Goal: Task Accomplishment & Management: Complete application form

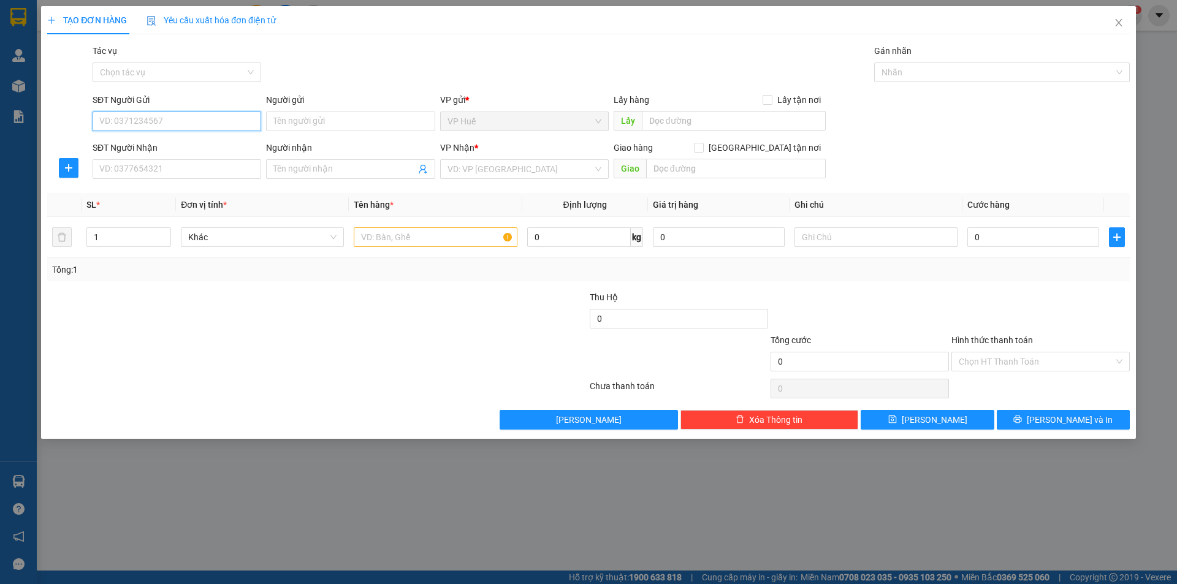
click at [203, 120] on input "SĐT Người Gửi" at bounding box center [177, 122] width 169 height 20
click at [188, 149] on div "0911303079" at bounding box center [177, 145] width 154 height 13
type input "0911303079"
type input "VP HUẾ"
type input "0367252289"
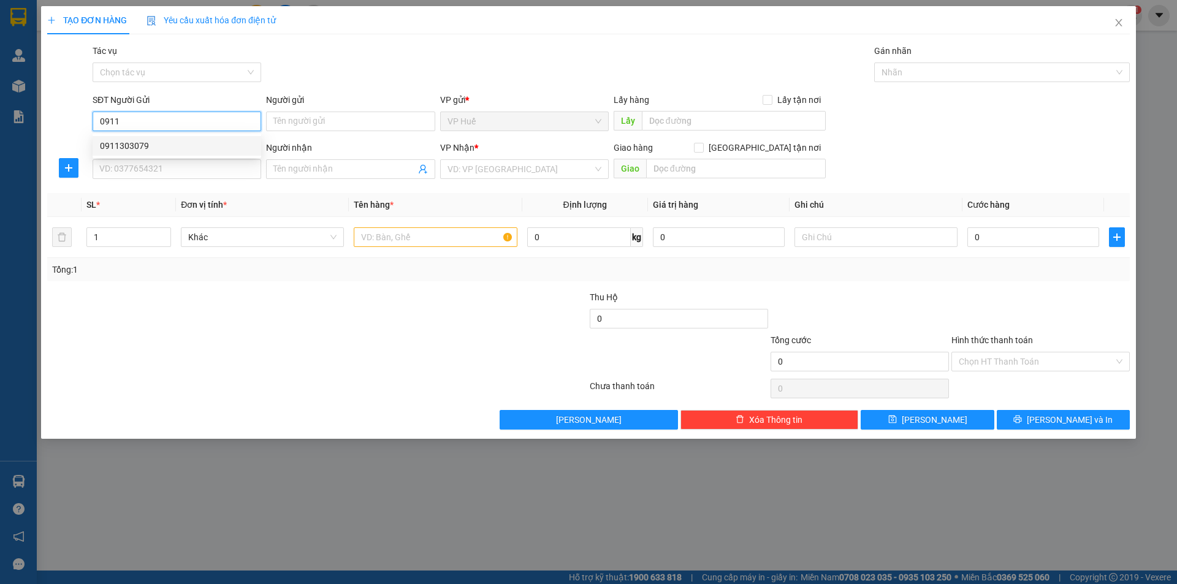
type input "ngã ba tứ quý, lộc an, lâm đồng"
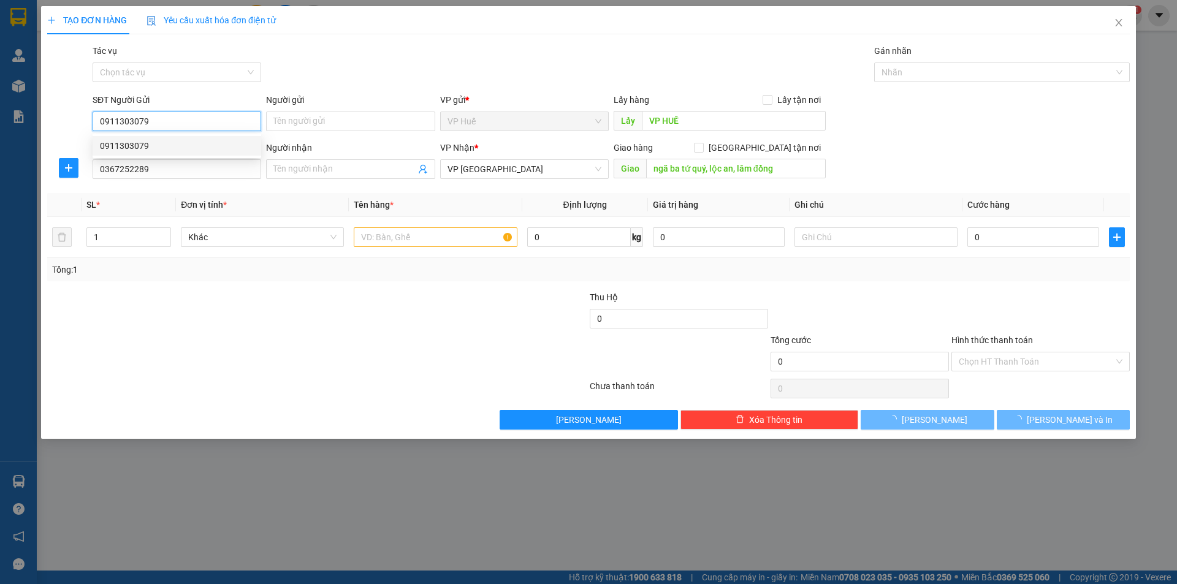
type input "150.000"
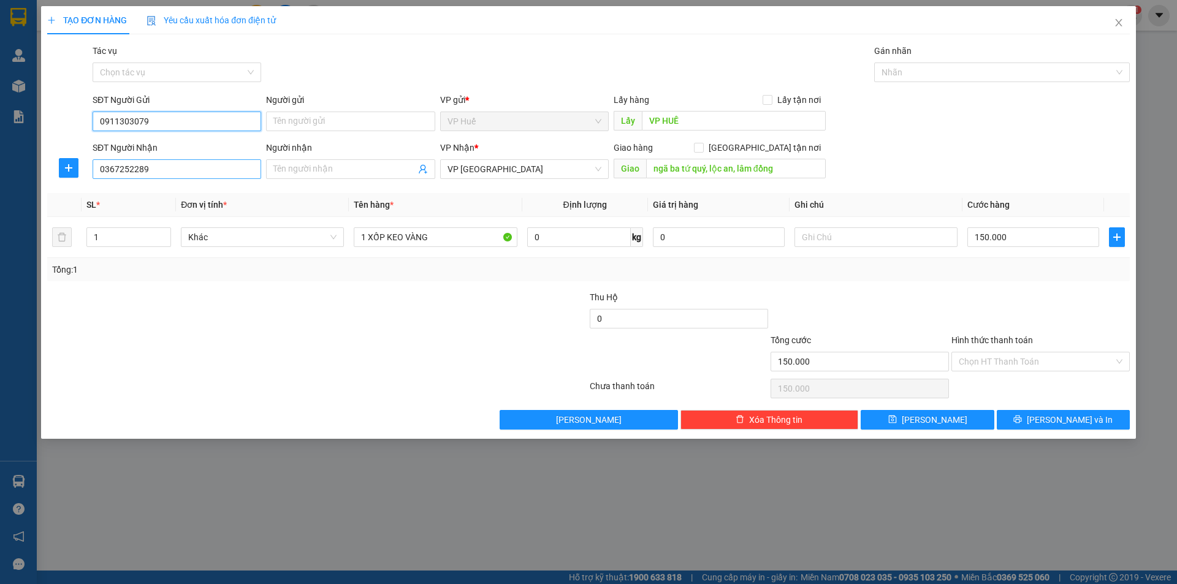
type input "0911303079"
click at [213, 170] on input "0367252289" at bounding box center [177, 169] width 169 height 20
click at [349, 180] on div "Người nhận Tên người nhận" at bounding box center [350, 162] width 169 height 43
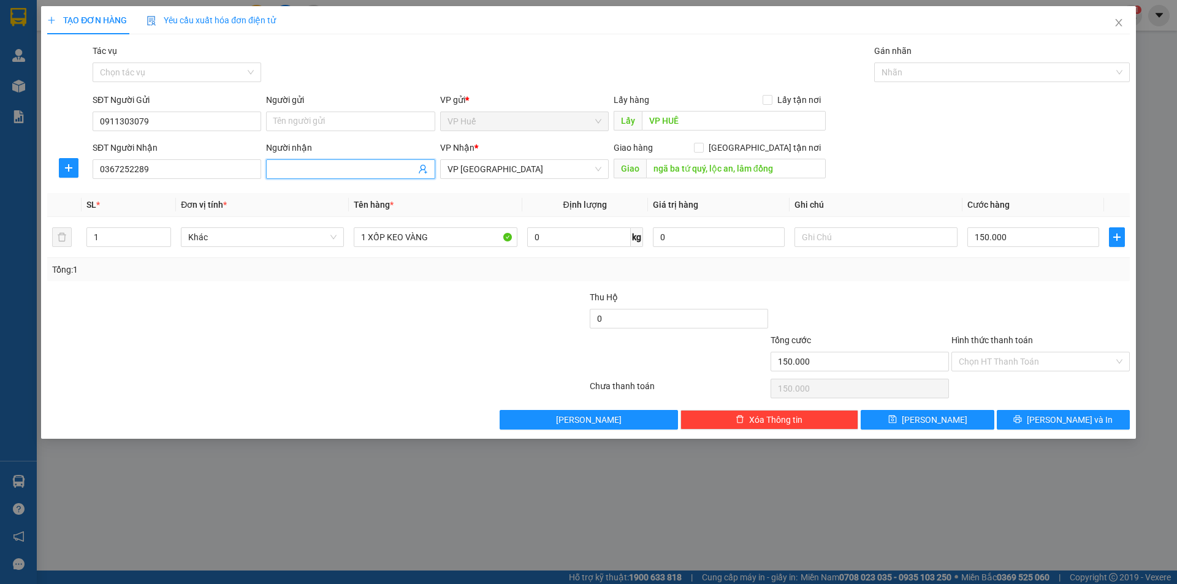
click at [369, 169] on input "Người nhận" at bounding box center [344, 168] width 142 height 13
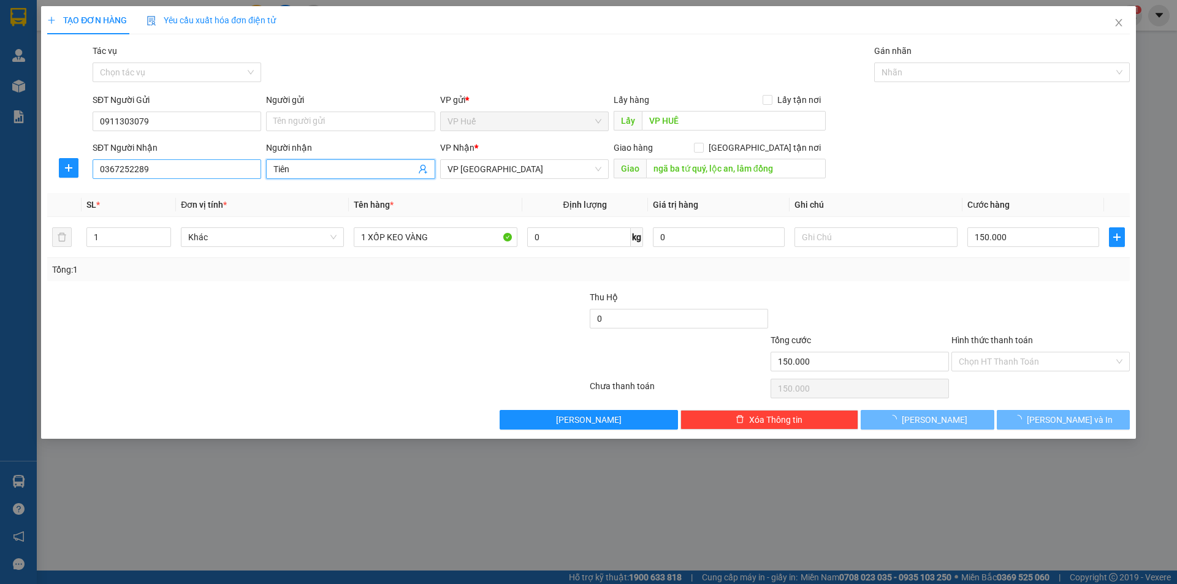
type input "Tiên"
click at [196, 164] on input "0367252289" at bounding box center [177, 169] width 169 height 20
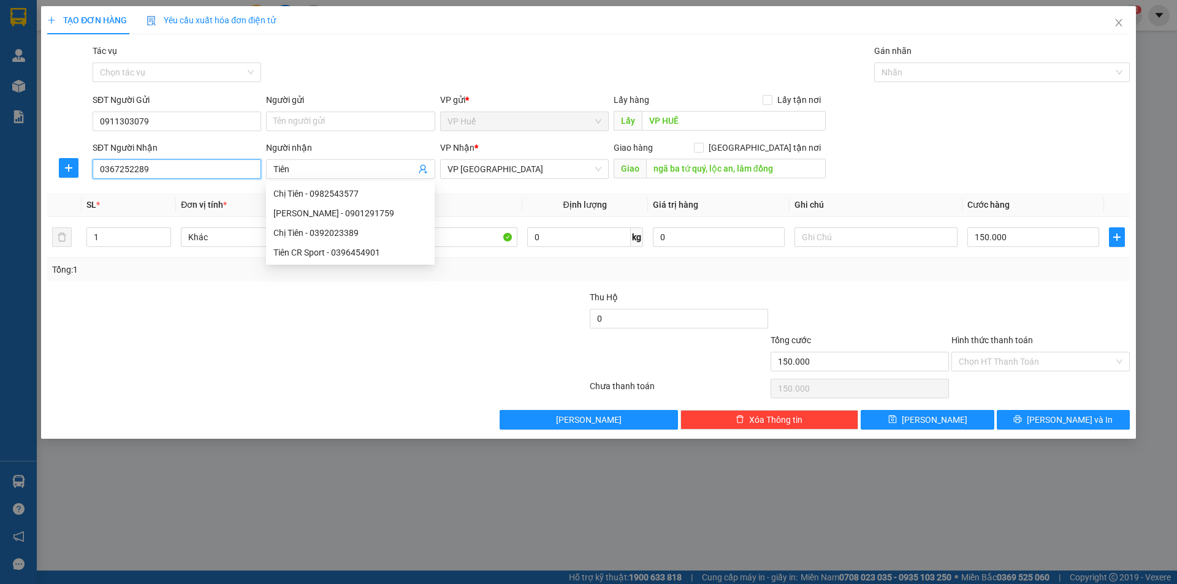
drag, startPoint x: 196, startPoint y: 164, endPoint x: 207, endPoint y: 171, distance: 12.8
click at [197, 164] on input "0367252289" at bounding box center [177, 169] width 169 height 20
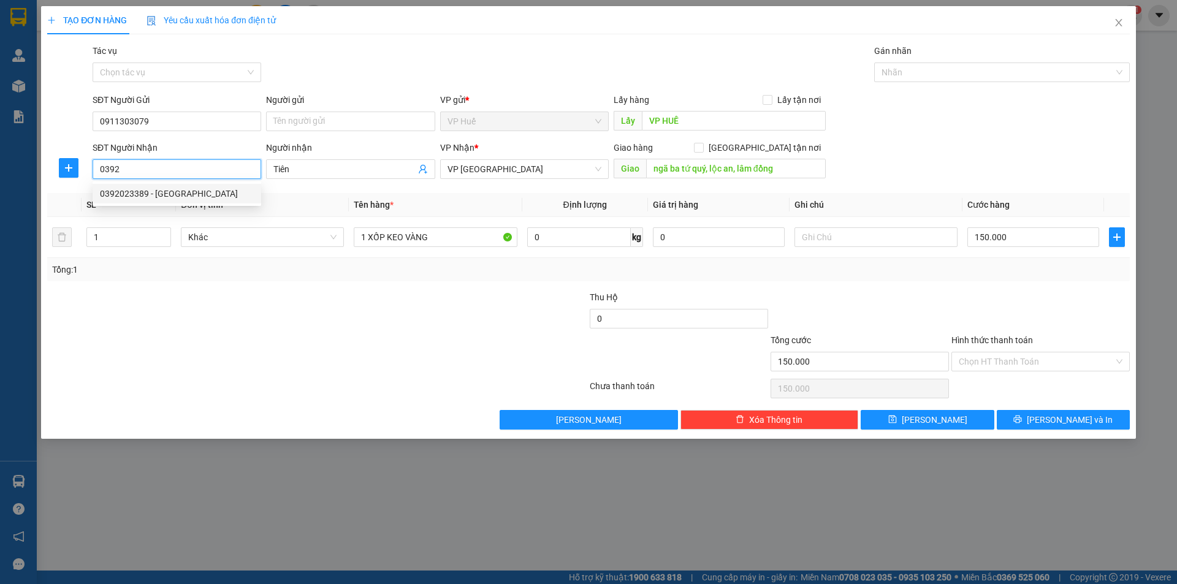
click at [198, 198] on div "0392023389 - [GEOGRAPHIC_DATA]" at bounding box center [177, 193] width 154 height 13
type input "0392023389"
type input "Chị Tiên"
type input "NGÃ [PERSON_NAME], VŨNG TÀU"
type input "300.000"
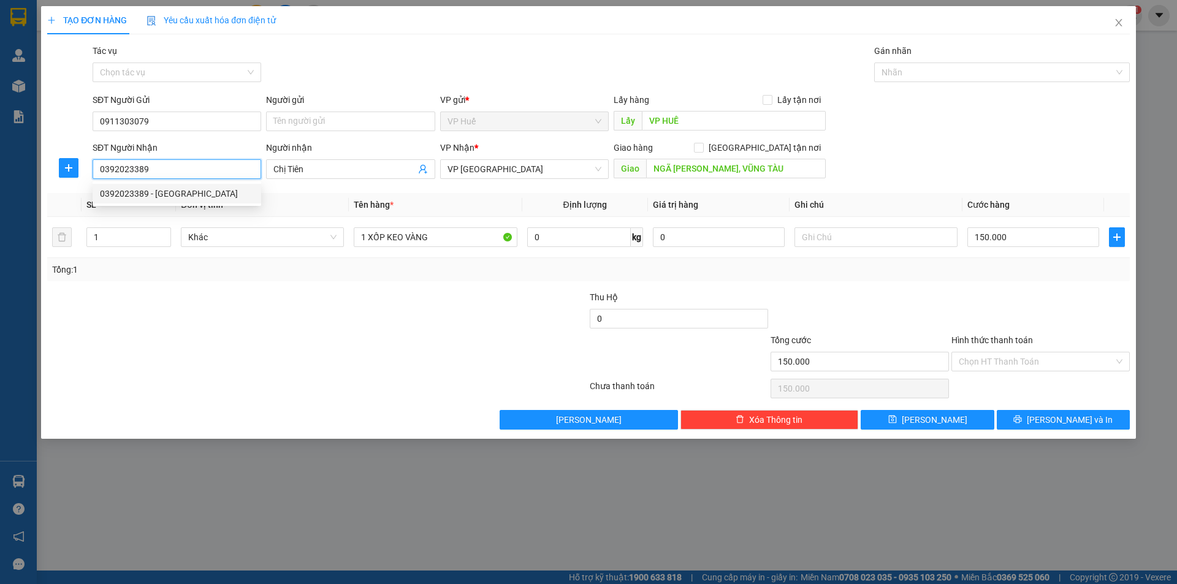
type input "300.000"
type input "0392023389"
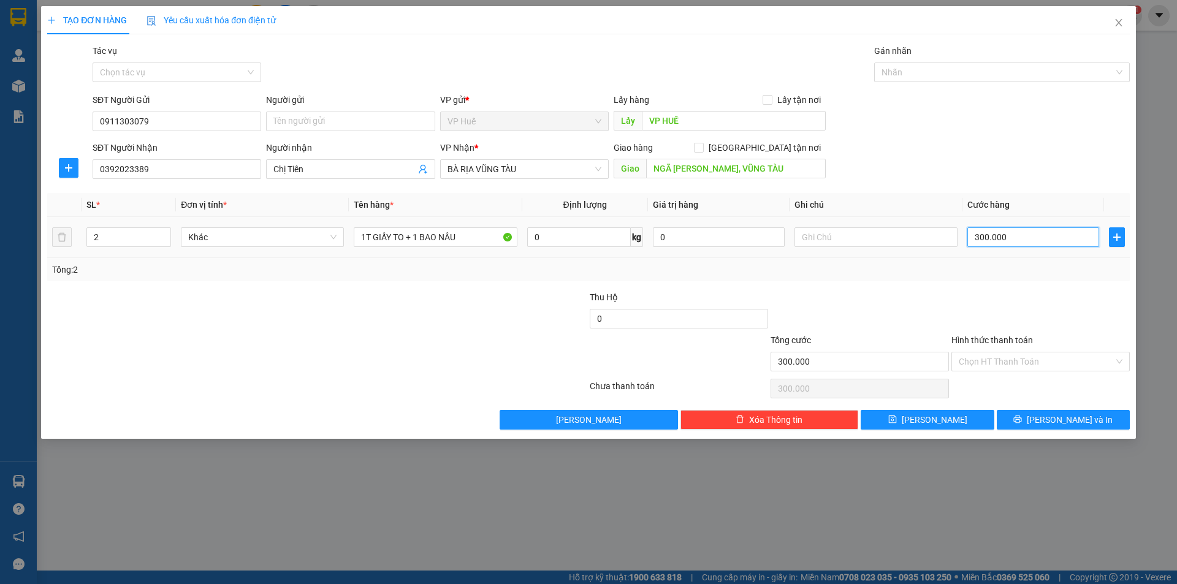
click at [1016, 239] on input "300.000" at bounding box center [1033, 237] width 132 height 20
type input "1"
type input "15"
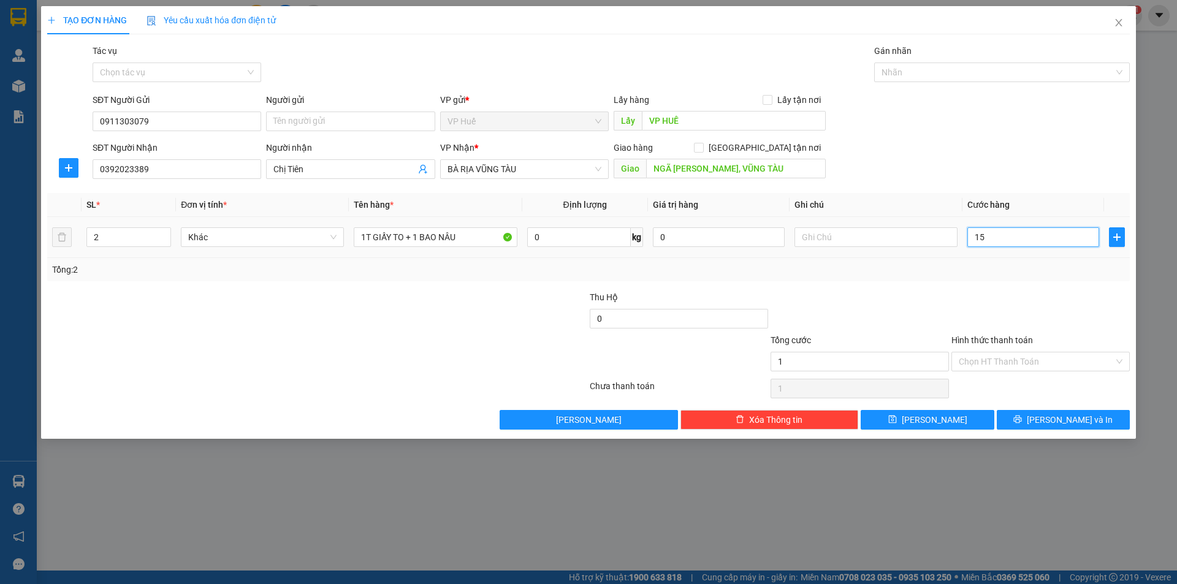
type input "15"
type input "150"
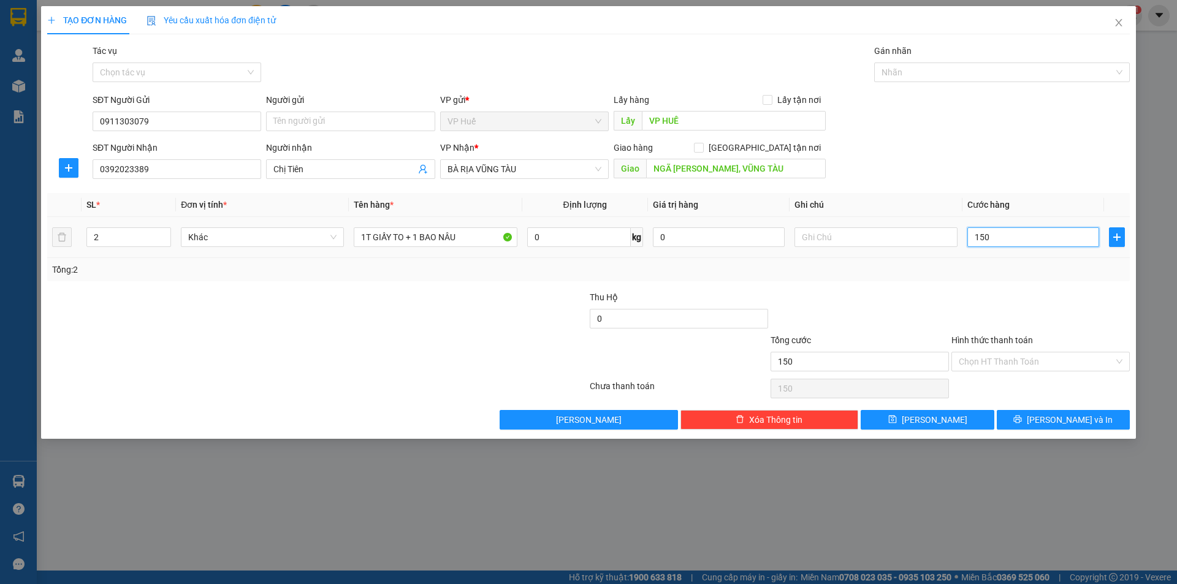
type input "1.500"
type input "15.000"
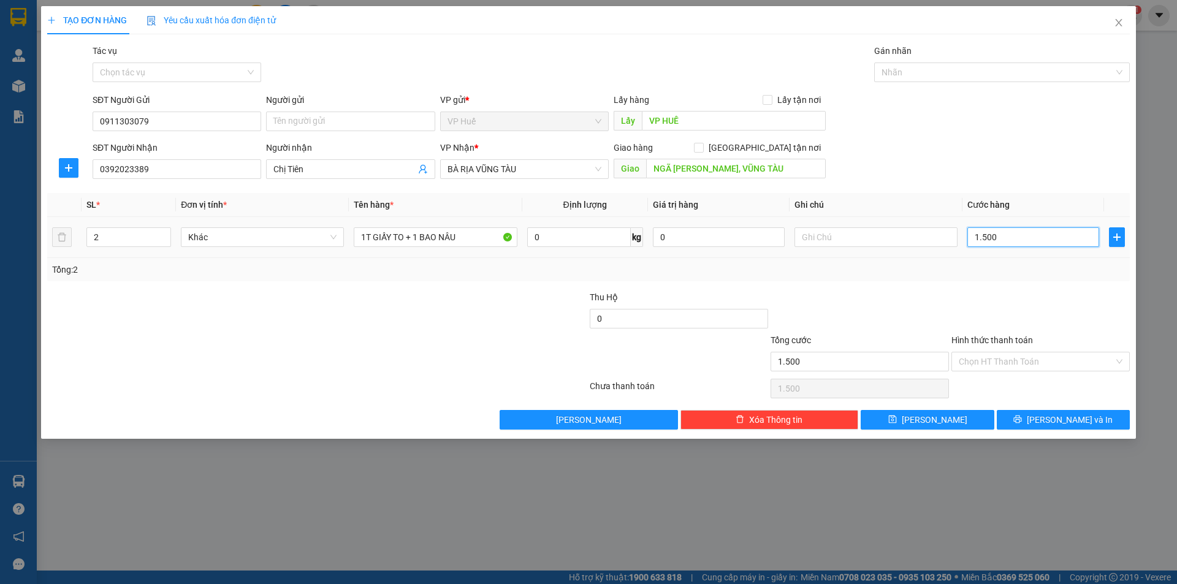
type input "15.000"
type input "150.000"
drag, startPoint x: 480, startPoint y: 251, endPoint x: 462, endPoint y: 249, distance: 18.5
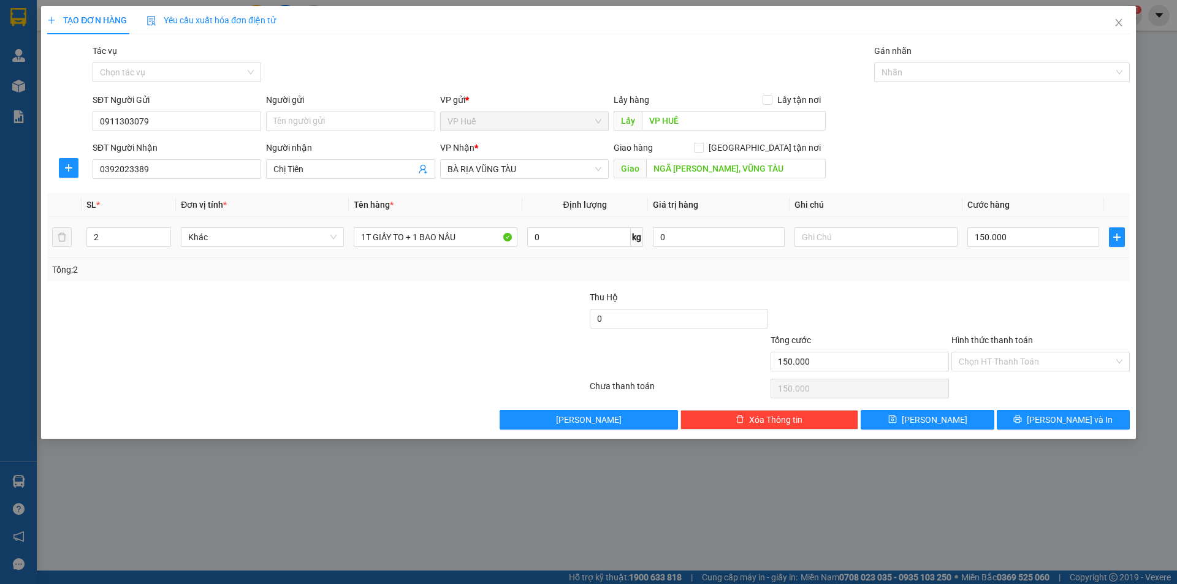
click at [462, 249] on td "1T GIẤY TO + 1 BAO NÂU" at bounding box center [435, 237] width 173 height 41
drag, startPoint x: 479, startPoint y: 231, endPoint x: 343, endPoint y: 232, distance: 136.7
click at [343, 232] on tr "2 Khác 1T GIẤY TO + 1 BAO NÂU 0 kg 0 150.000" at bounding box center [588, 237] width 1082 height 41
type input "1 BAO TRẮNG"
click at [1022, 419] on icon "printer" at bounding box center [1017, 419] width 9 height 9
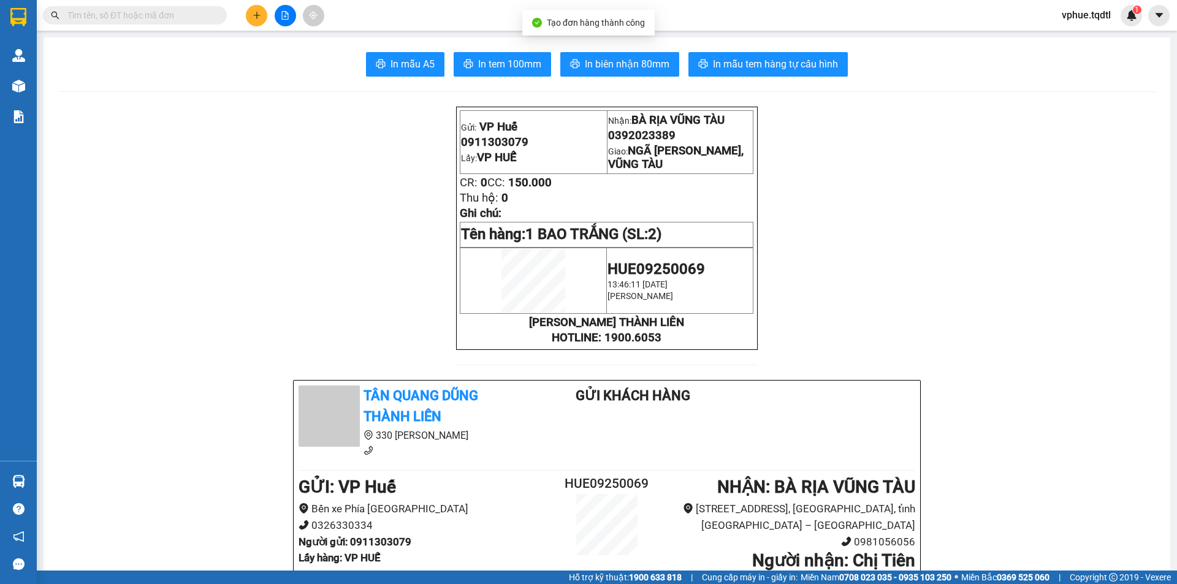
click at [649, 70] on span "In biên nhận 80mm" at bounding box center [627, 63] width 85 height 15
click at [754, 55] on button "In mẫu tem hàng tự cấu hình" at bounding box center [767, 64] width 159 height 25
click at [636, 142] on span "0392023389" at bounding box center [641, 135] width 67 height 13
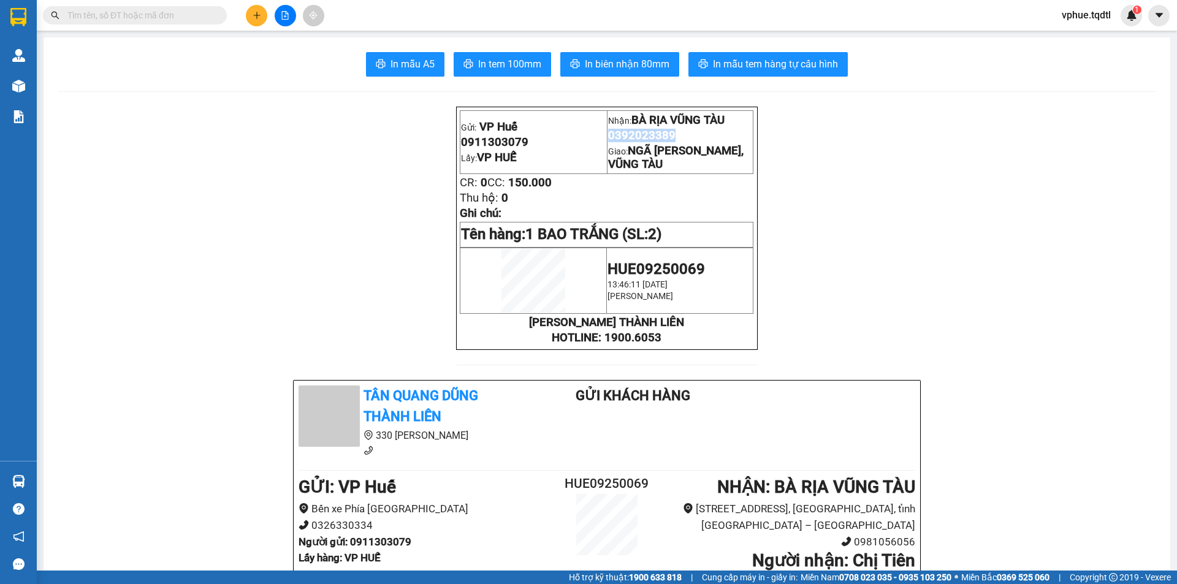
copy span "0392023389"
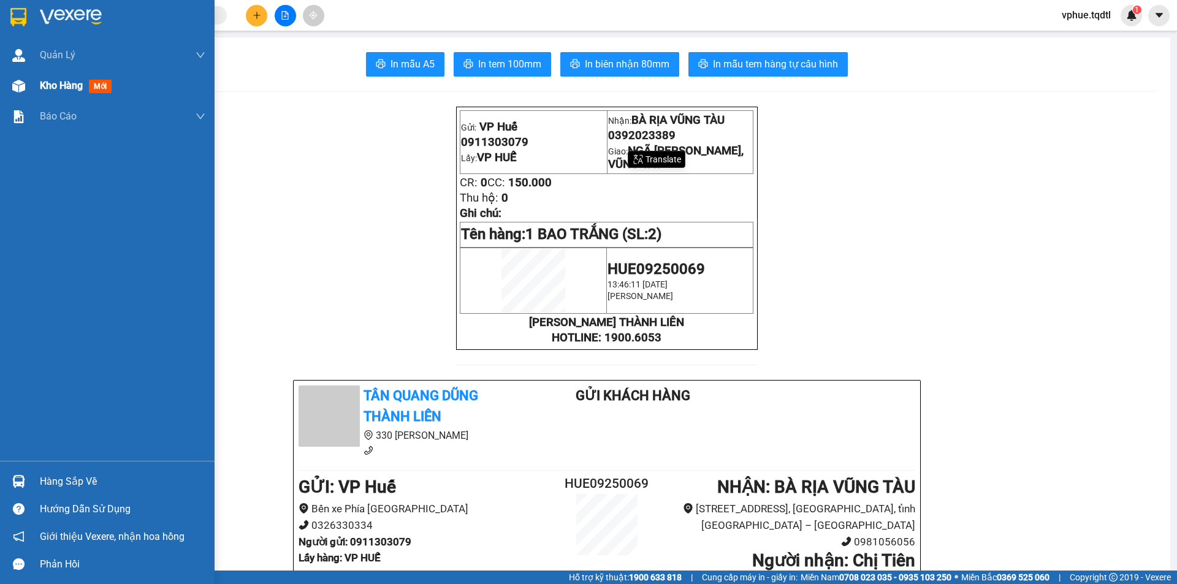
click at [26, 93] on div at bounding box center [18, 85] width 21 height 21
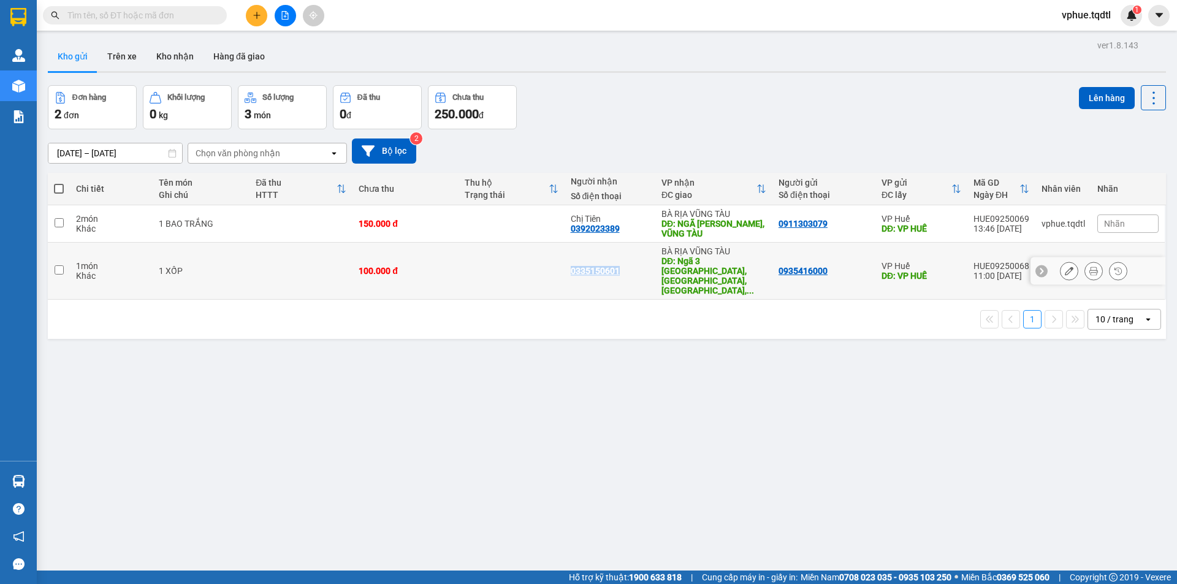
drag, startPoint x: 560, startPoint y: 260, endPoint x: 619, endPoint y: 259, distance: 59.5
click at [619, 259] on tr "1 món Khác 1 XỐP 100.000 đ 0335150601 [GEOGRAPHIC_DATA] DĐ: Ngã 3 [GEOGRAPHIC_D…" at bounding box center [607, 271] width 1118 height 57
checkbox input "true"
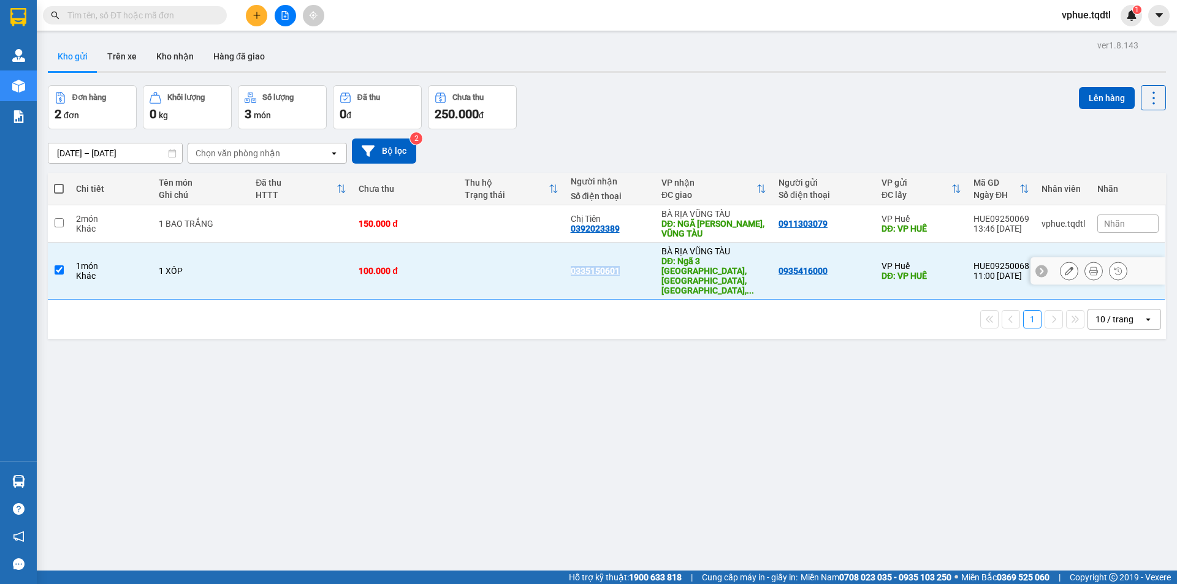
copy div "0335150601"
click at [264, 27] on div "Kết quả tìm kiếm ( 0 ) Bộ lọc No Data vphue.tqdtl 1" at bounding box center [588, 15] width 1177 height 31
drag, startPoint x: 252, startPoint y: 10, endPoint x: 262, endPoint y: 16, distance: 11.6
click at [262, 16] on button at bounding box center [256, 15] width 21 height 21
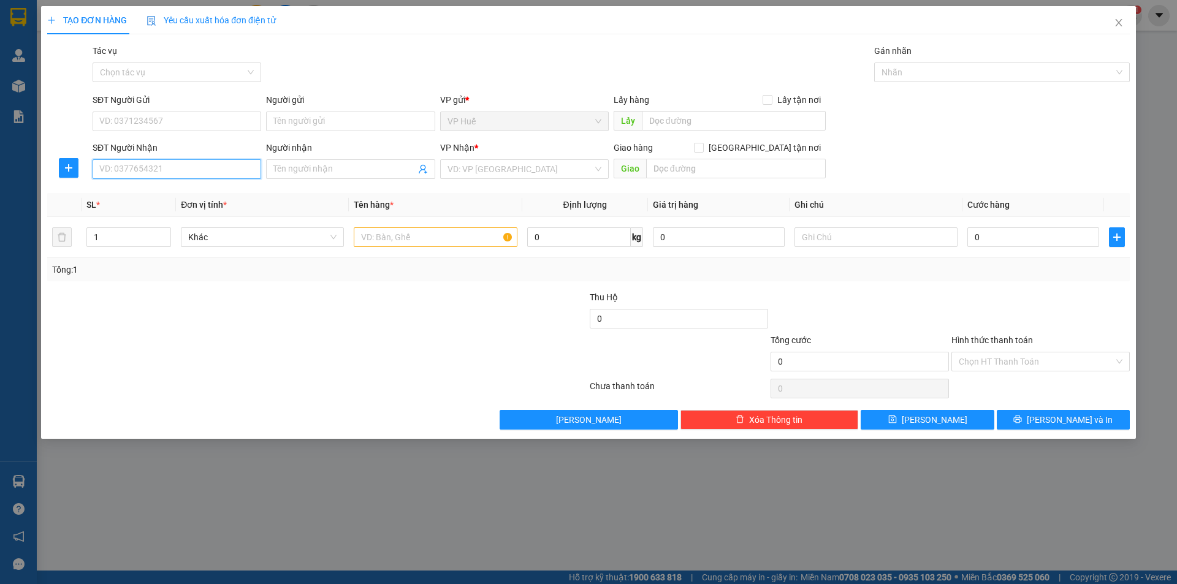
click at [165, 173] on input "SĐT Người Nhận" at bounding box center [177, 169] width 169 height 20
paste input "0914190015"
type input "0914190015"
click at [325, 173] on input "Người nhận" at bounding box center [344, 168] width 142 height 13
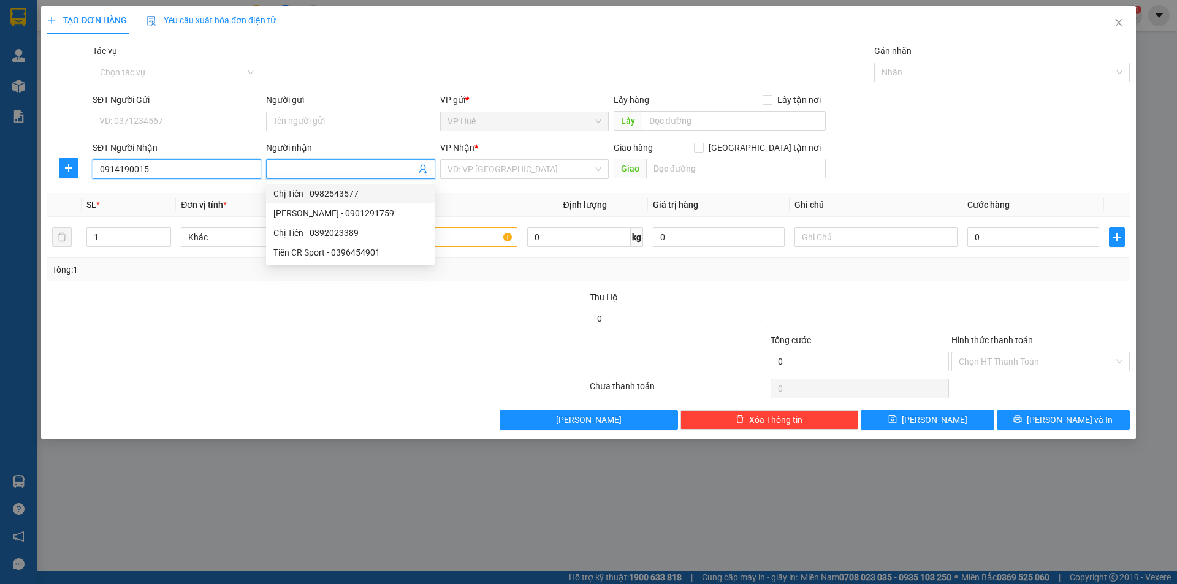
click at [202, 168] on input "0914190015" at bounding box center [177, 169] width 169 height 20
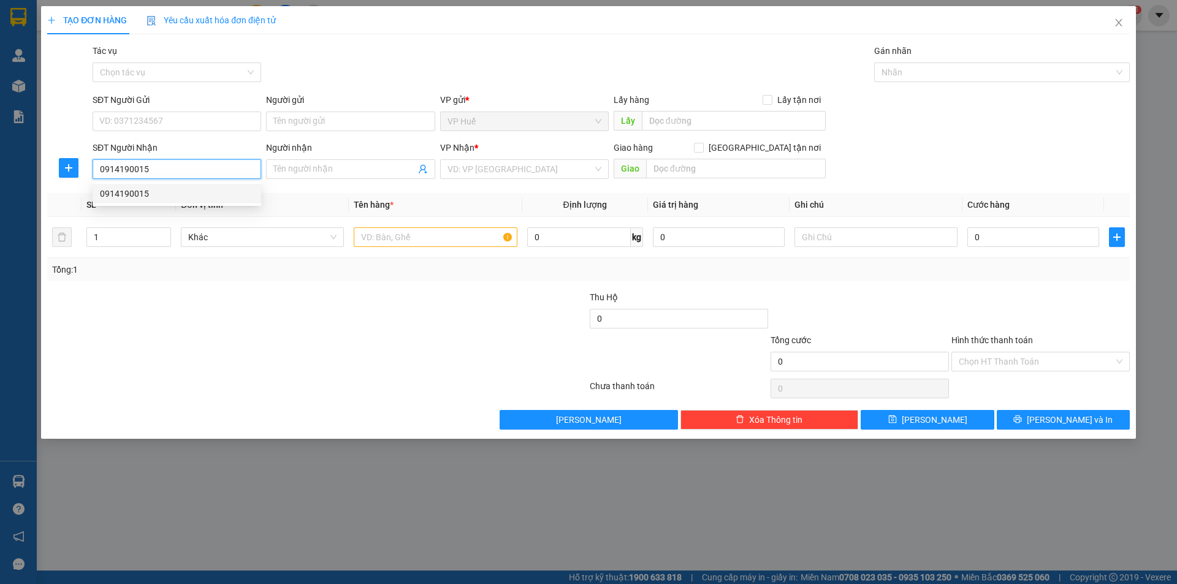
drag, startPoint x: 196, startPoint y: 197, endPoint x: 202, endPoint y: 198, distance: 6.9
click at [196, 197] on div "0914190015" at bounding box center [177, 193] width 154 height 13
type input "ĐỨC TRỌNG"
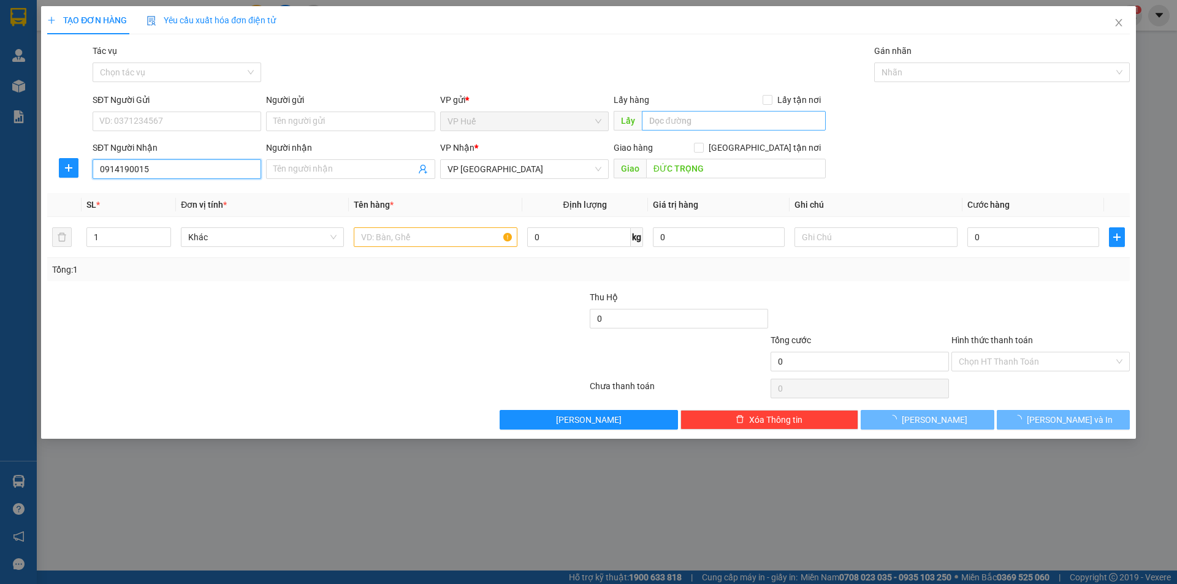
type input "120.000"
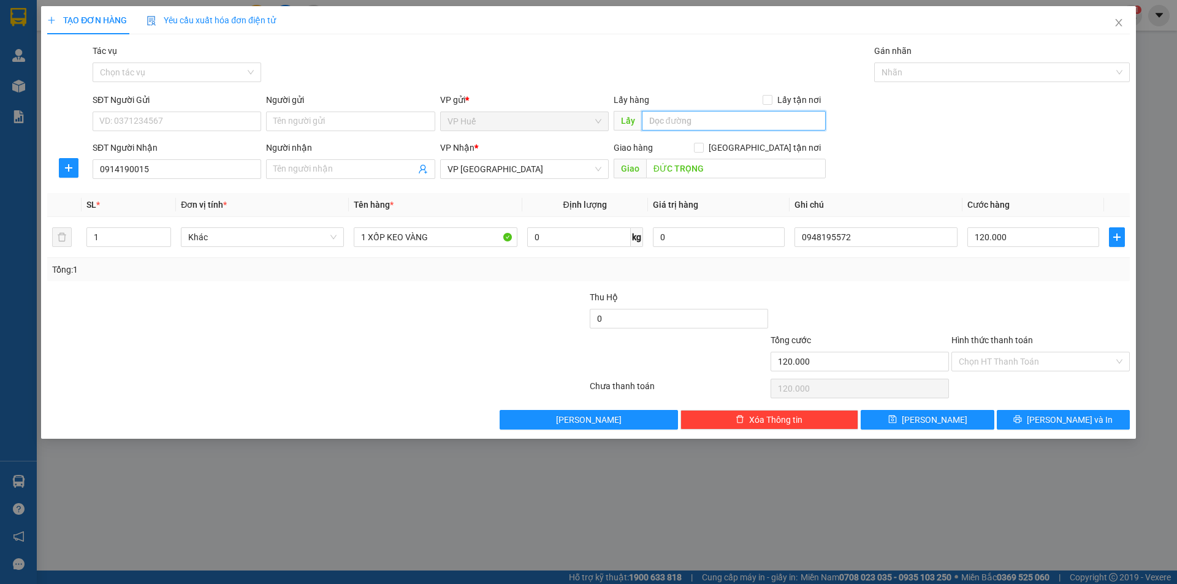
click at [699, 116] on input "text" at bounding box center [734, 121] width 184 height 20
type input "V"
type input "VP HUẾ"
click at [1019, 230] on input "120.000" at bounding box center [1033, 237] width 132 height 20
type input "2"
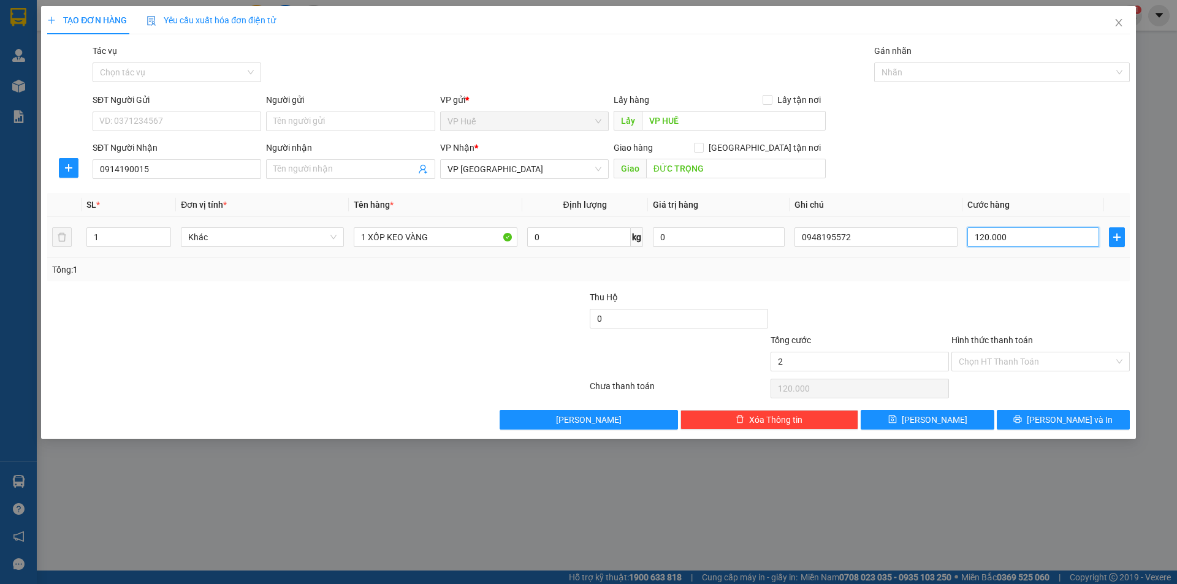
type input "2"
type input "20"
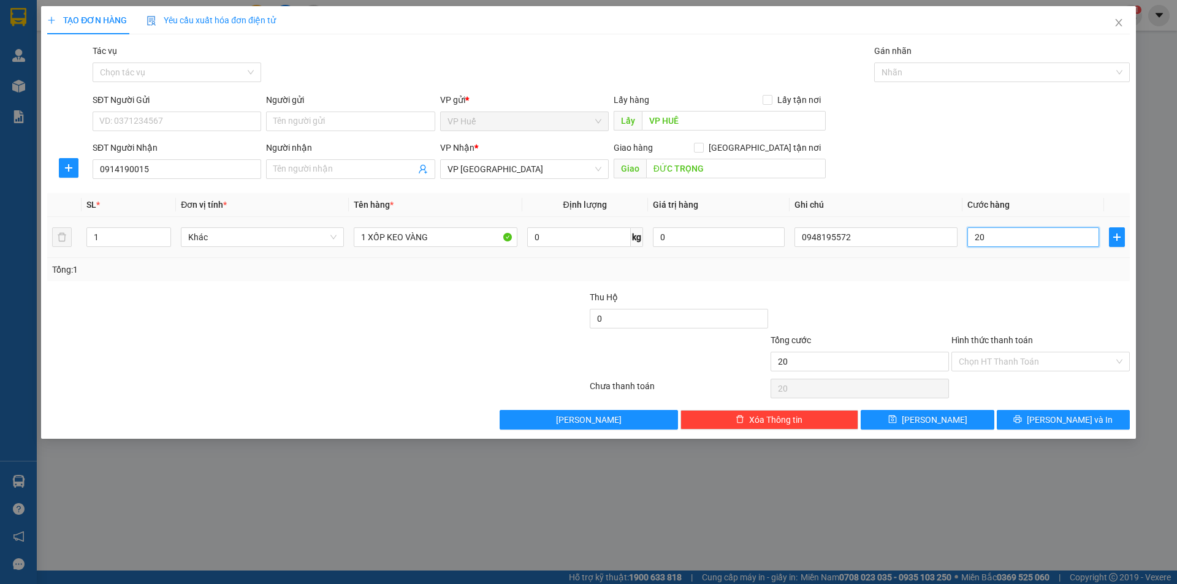
type input "200"
type input "2.000"
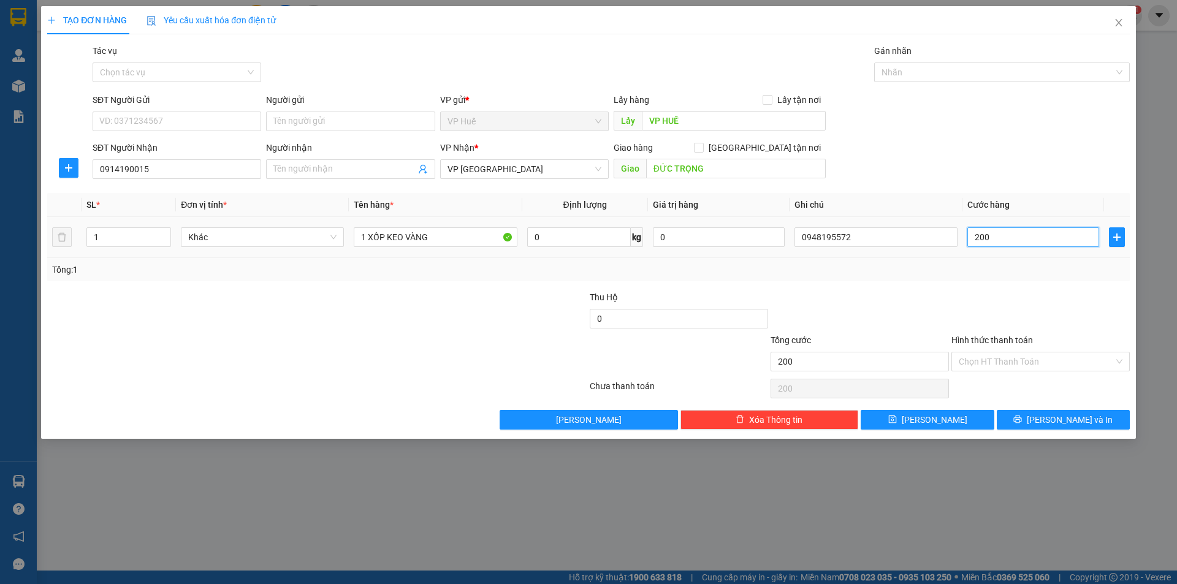
type input "2.000"
type input "20.000"
type input "200.000"
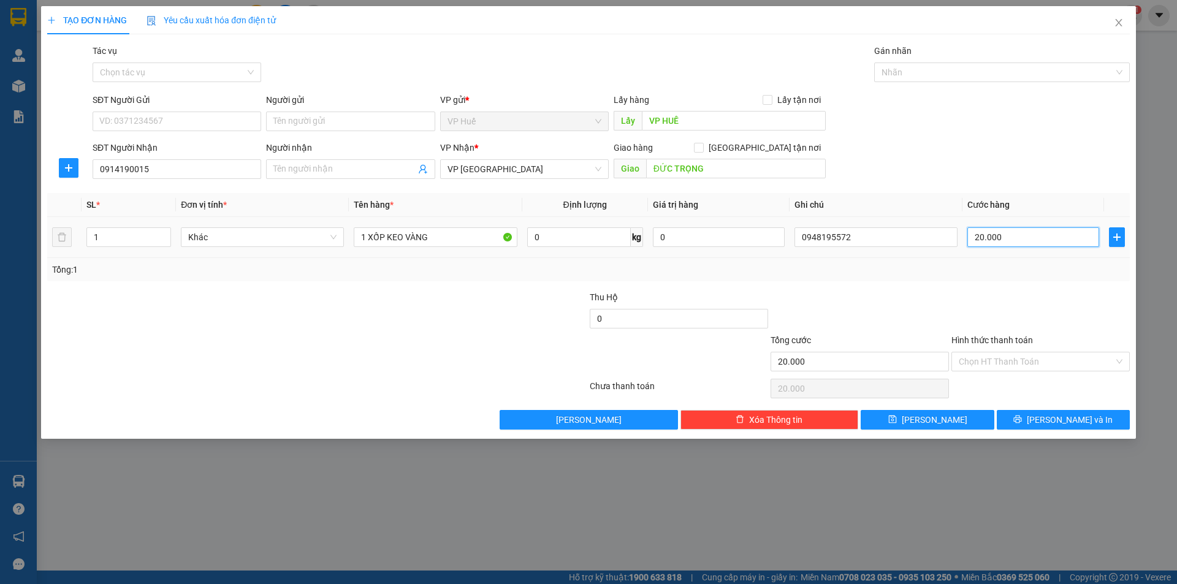
type input "200.000"
click at [448, 239] on input "1 XỐP KEO VÀNG" at bounding box center [435, 237] width 163 height 20
click at [448, 238] on input "1 XỐP KEO VÀNG" at bounding box center [435, 237] width 163 height 20
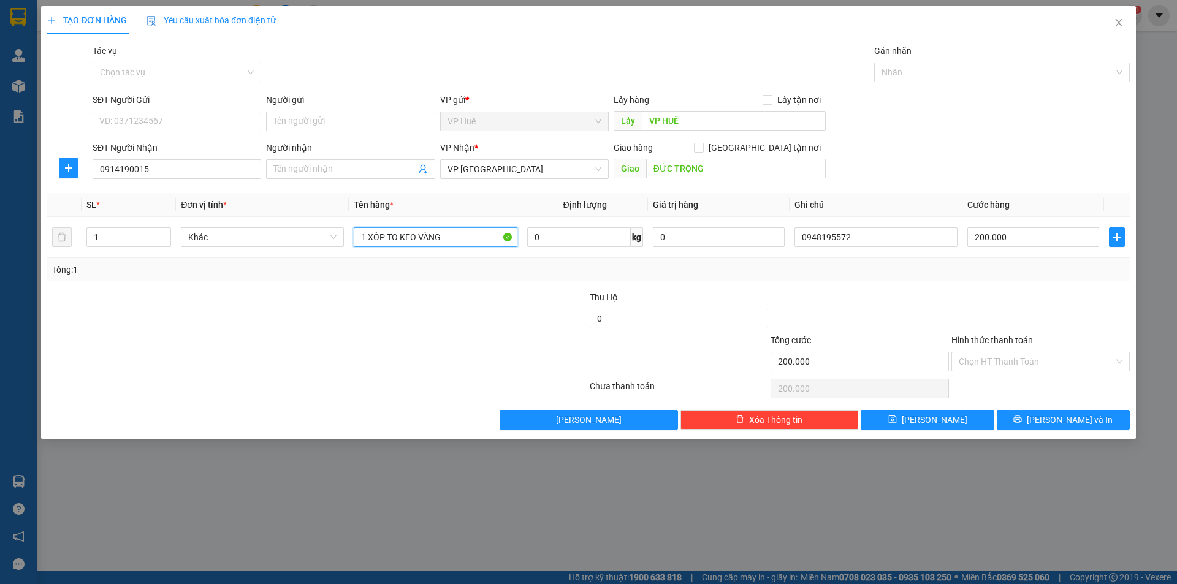
type input "1 XỐP TO KEO VÀNG"
click at [913, 178] on div "SĐT Người Nhận 0914190015 Người nhận Tên người nhận VP Nhận * VP Đà Lạt Giao hà…" at bounding box center [611, 162] width 1042 height 43
click at [1058, 424] on span "[PERSON_NAME] và In" at bounding box center [1070, 419] width 86 height 13
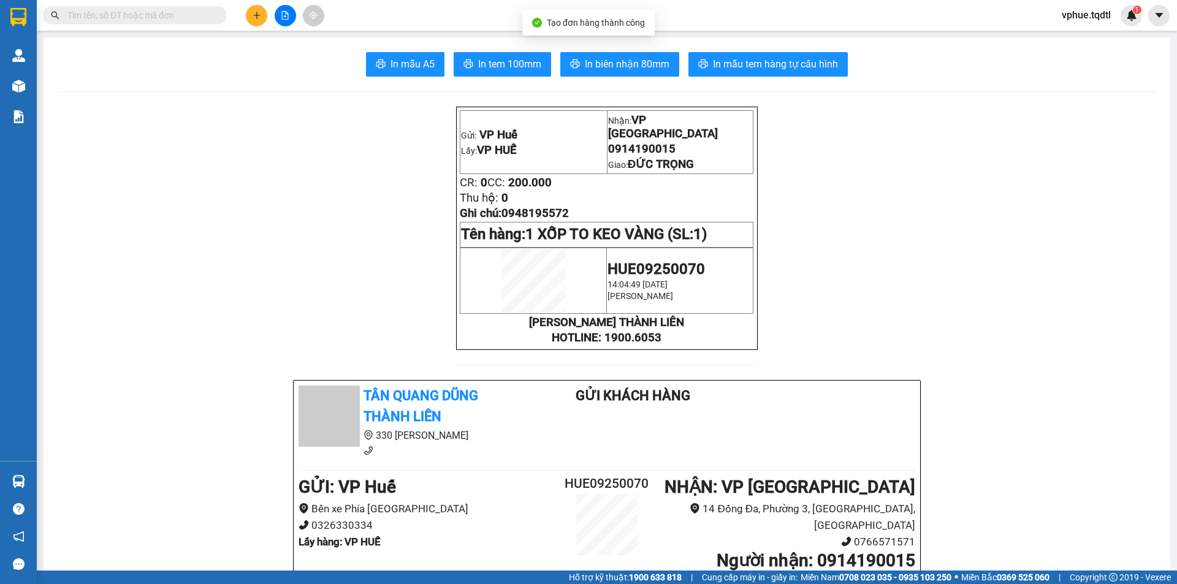
click at [505, 176] on span "CC:" at bounding box center [496, 182] width 18 height 13
click at [641, 146] on td "Nhận: VP [GEOGRAPHIC_DATA] 0914190015 [GEOGRAPHIC_DATA]: [PERSON_NAME]" at bounding box center [680, 142] width 146 height 63
click at [645, 137] on div "Translate" at bounding box center [662, 137] width 36 height 10
click at [645, 137] on div "French (français) English English Afrikaans Afrikaans Albanian Albanian Amharic…" at bounding box center [693, 146] width 98 height 20
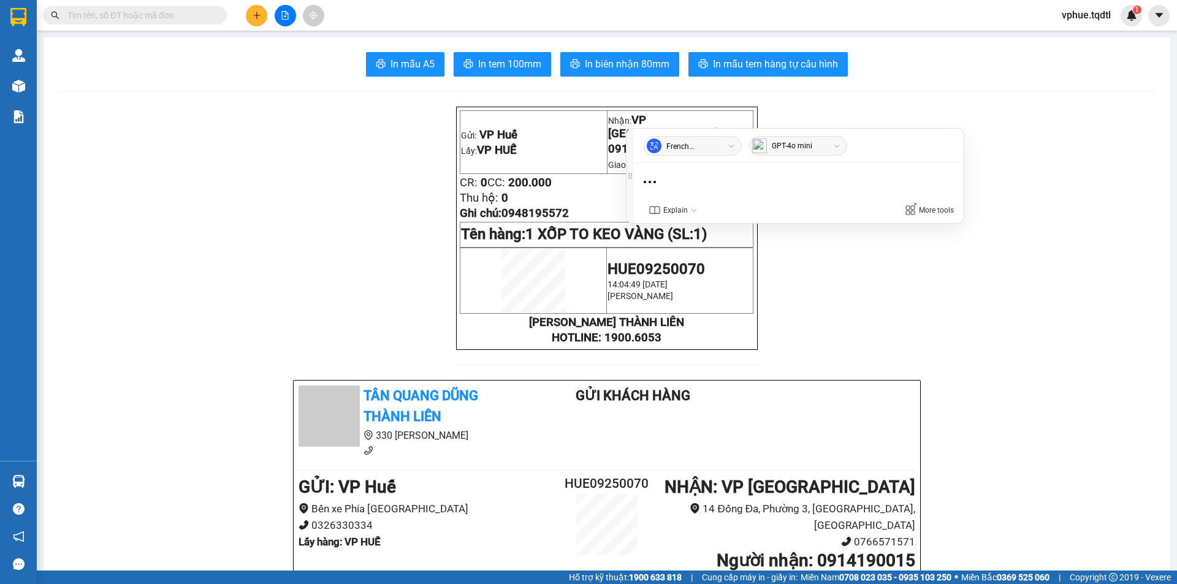
click at [623, 142] on span "0914190015" at bounding box center [641, 148] width 67 height 13
click at [622, 142] on span "0914190015" at bounding box center [641, 148] width 67 height 13
copy span "0914190015"
click at [257, 23] on button at bounding box center [256, 15] width 21 height 21
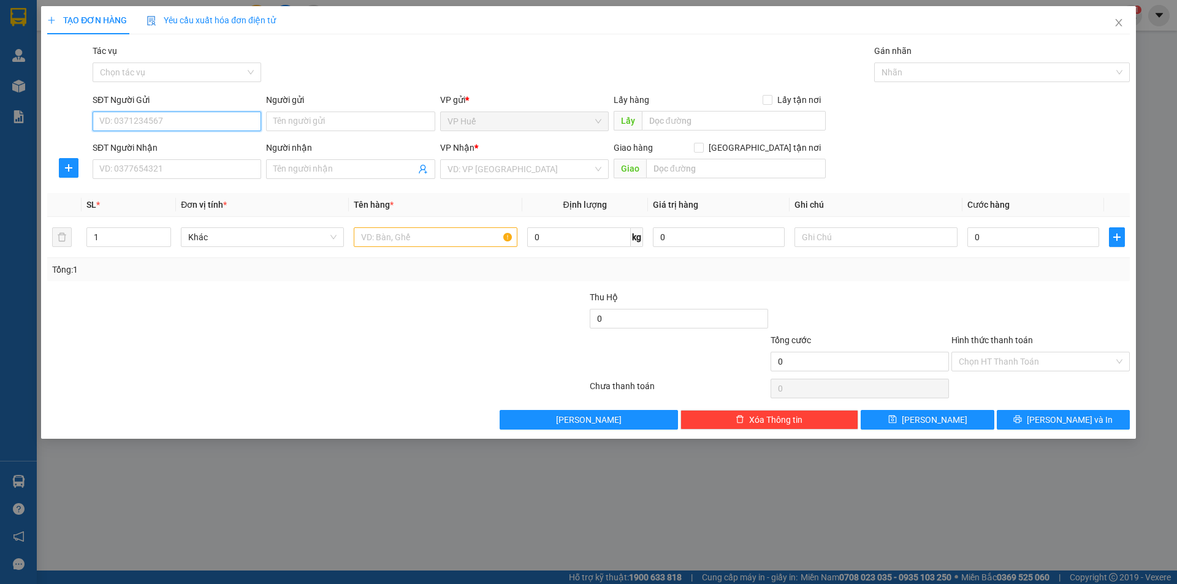
click at [175, 114] on input "SĐT Người Gửi" at bounding box center [177, 122] width 169 height 20
click at [217, 142] on div "0382864442" at bounding box center [177, 145] width 154 height 13
type input "0382864442"
type input "VP HUẾ"
type input "0962106921"
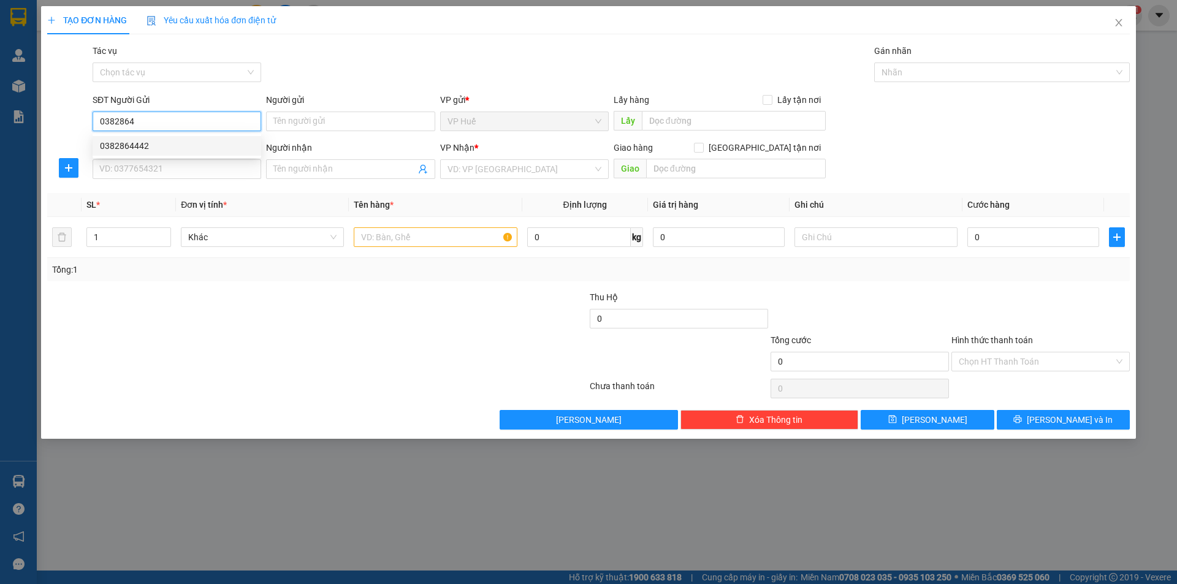
type input "NGÃ TƯ CHỢ ĐÌNH"
type input "200.000"
type input "0382864442"
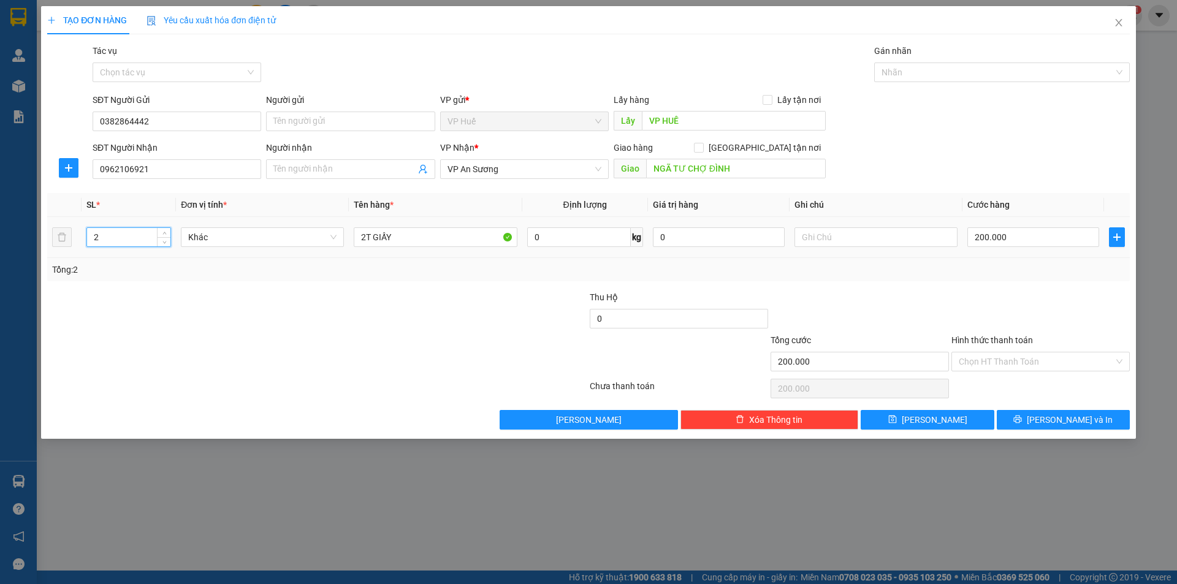
drag, startPoint x: 132, startPoint y: 237, endPoint x: 74, endPoint y: 217, distance: 61.6
click at [74, 217] on tr "2 Khác 2T GIẤY 0 kg 0 200.000" at bounding box center [588, 237] width 1082 height 41
type input "1"
click at [206, 173] on input "0962106921" at bounding box center [177, 169] width 169 height 20
type input "0"
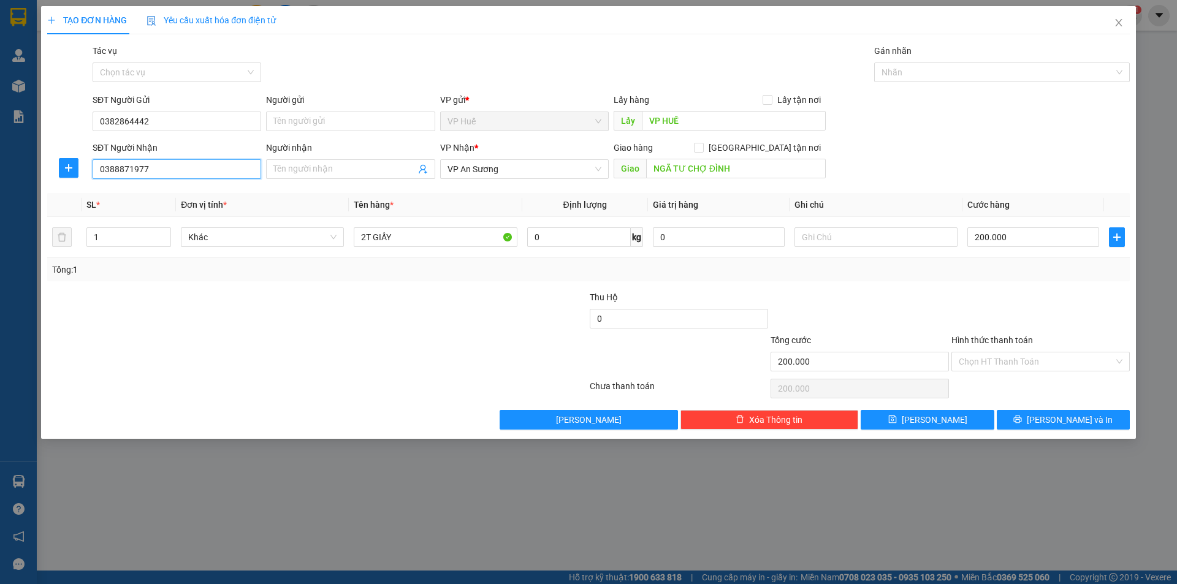
drag, startPoint x: 120, startPoint y: 174, endPoint x: 134, endPoint y: 178, distance: 14.6
click at [134, 178] on input "0388871977" at bounding box center [177, 169] width 169 height 20
type input "0388871977"
click at [444, 240] on input "2T GIẤY" at bounding box center [435, 237] width 163 height 20
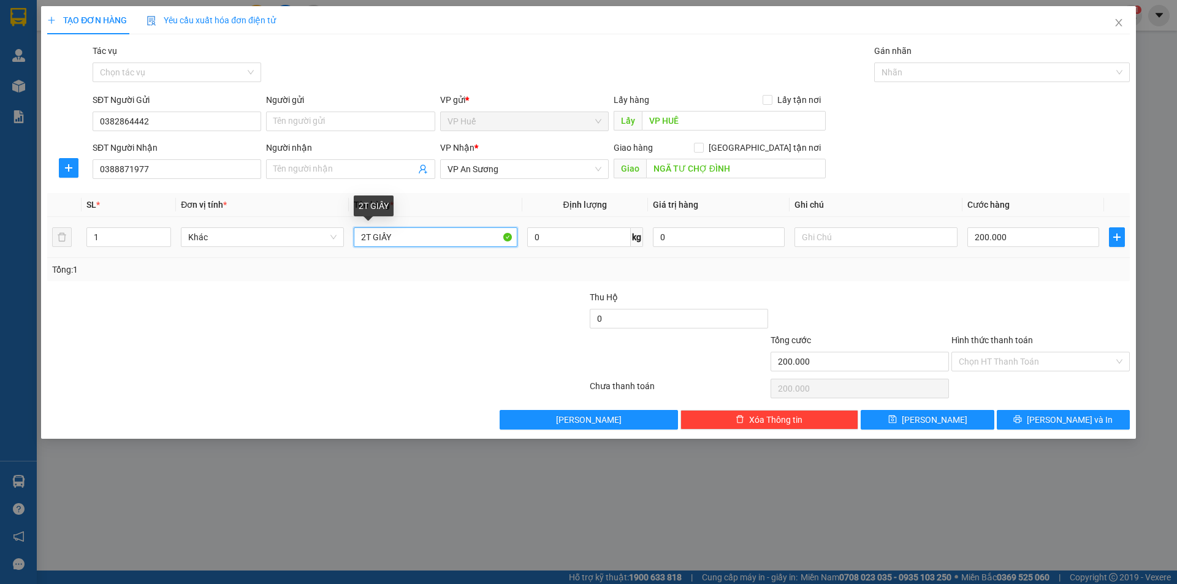
click at [444, 240] on input "2T GIẤY" at bounding box center [435, 237] width 163 height 20
type input "1T GIẤY"
click at [1029, 246] on input "200.000" at bounding box center [1033, 237] width 132 height 20
type input "1"
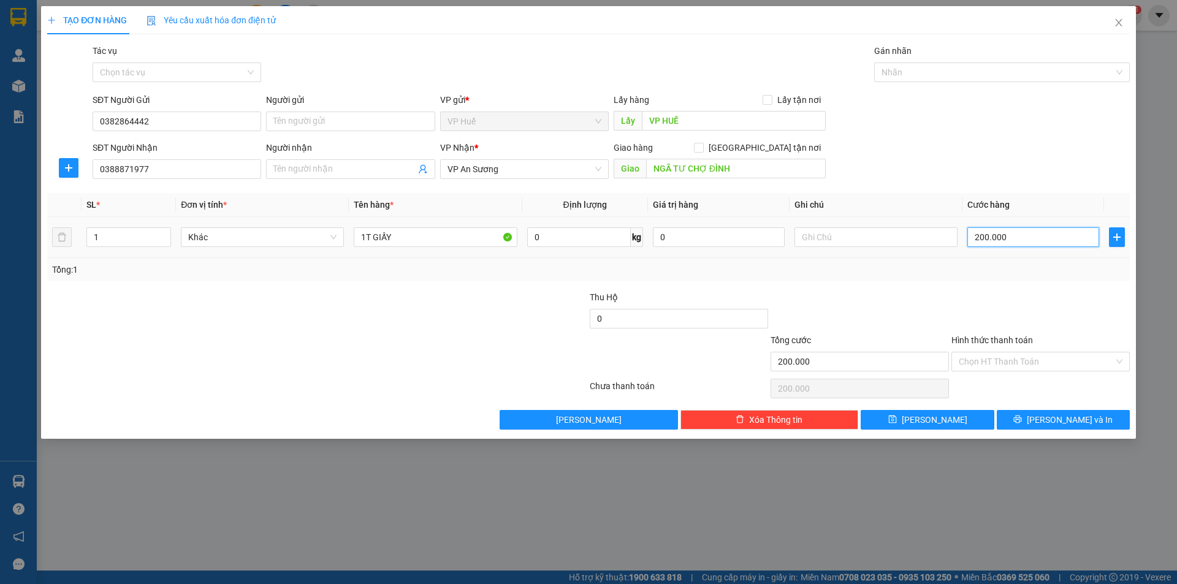
type input "1"
type input "10"
type input "100"
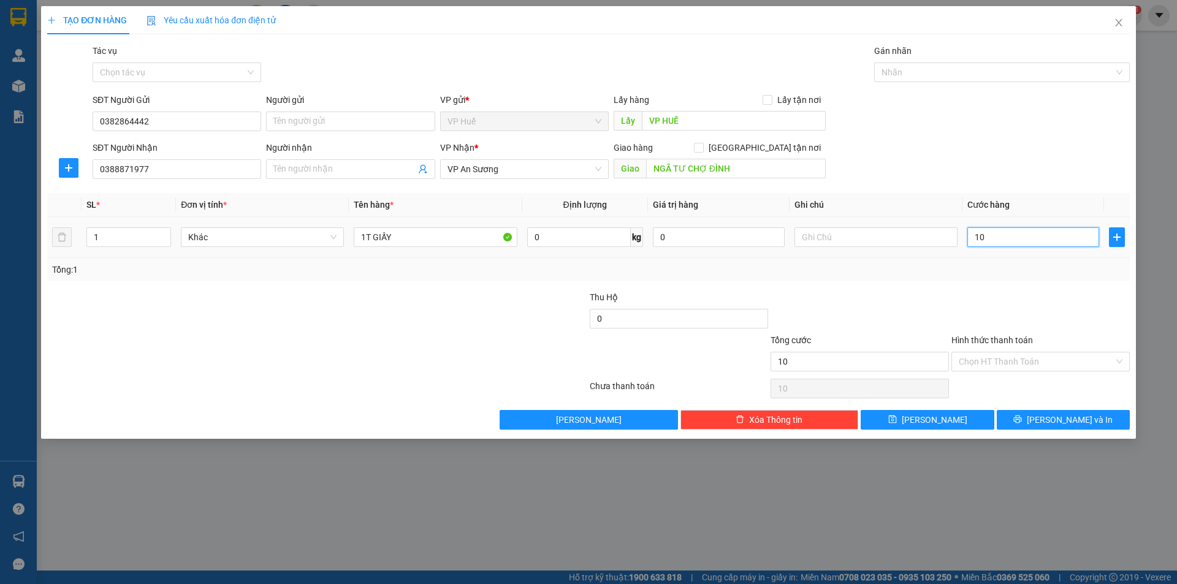
type input "100"
type input "1.000"
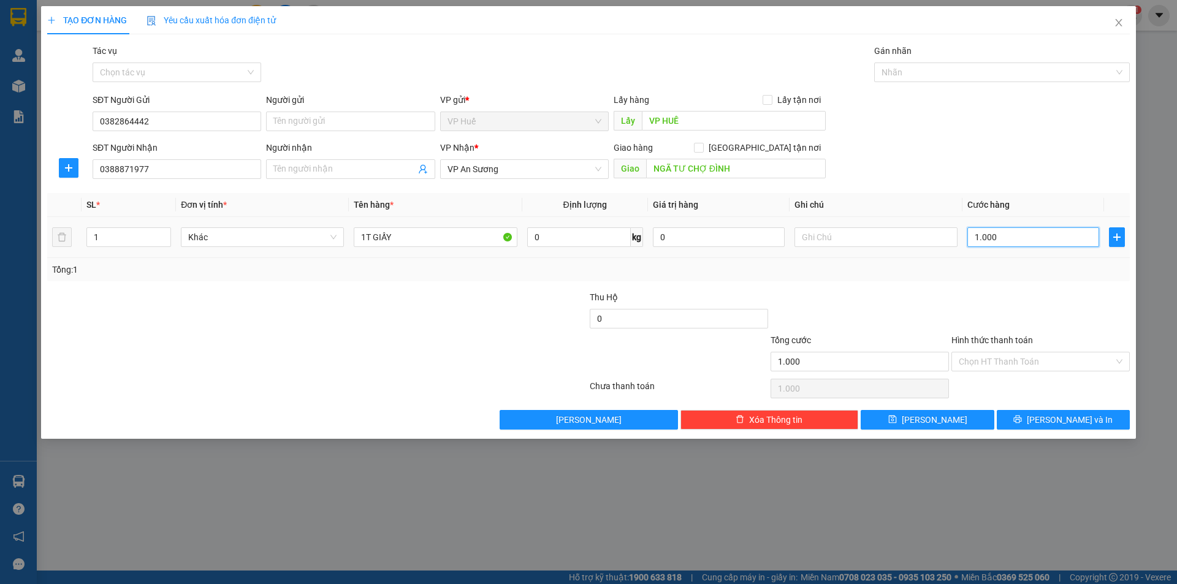
type input "10.000"
type input "100.000"
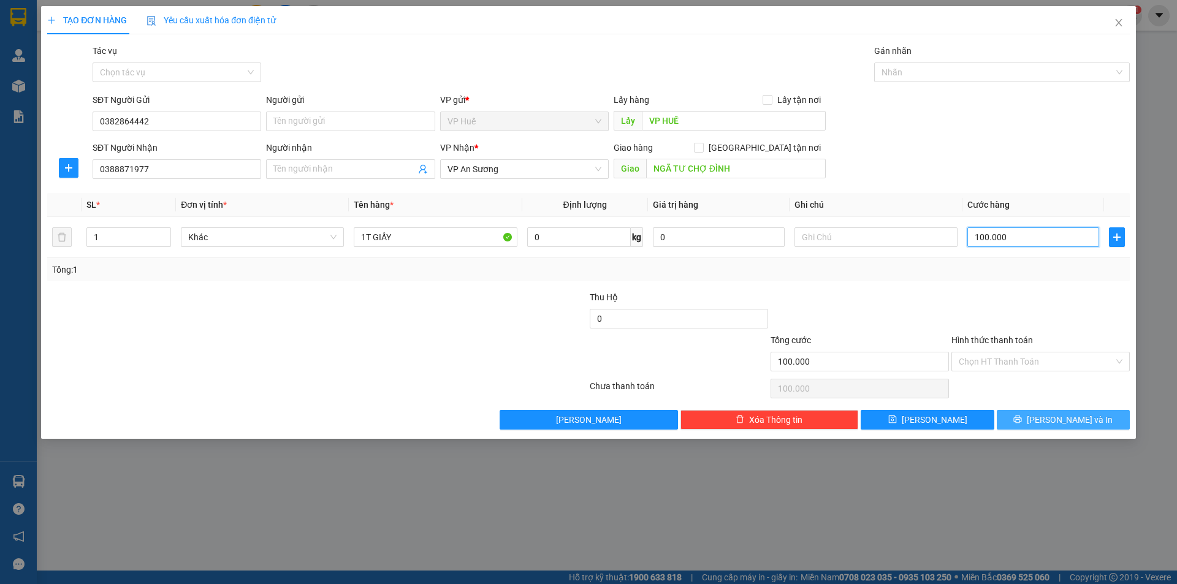
type input "100.000"
click at [1054, 422] on span "[PERSON_NAME] và In" at bounding box center [1070, 419] width 86 height 13
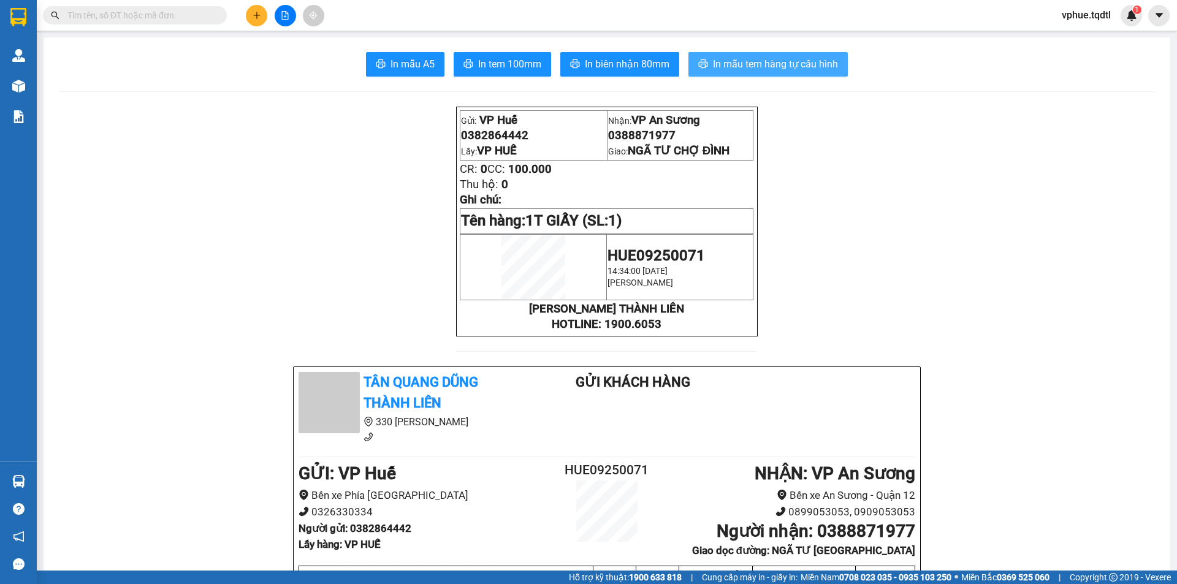
click at [788, 72] on span "In mẫu tem hàng tự cấu hình" at bounding box center [775, 63] width 125 height 15
click at [647, 142] on span "0388871977" at bounding box center [641, 135] width 67 height 13
click at [650, 142] on span "0388871977" at bounding box center [641, 135] width 67 height 13
copy span "0388871977"
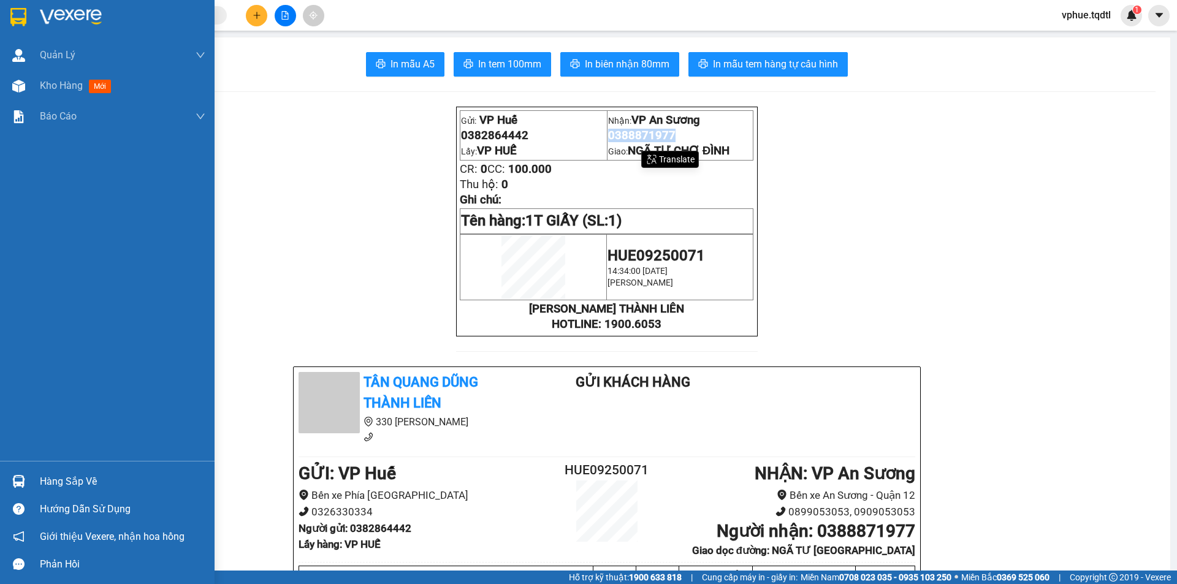
drag, startPoint x: 56, startPoint y: 82, endPoint x: 78, endPoint y: 7, distance: 78.1
click at [56, 82] on span "Kho hàng" at bounding box center [61, 86] width 43 height 12
